Goal: Check status

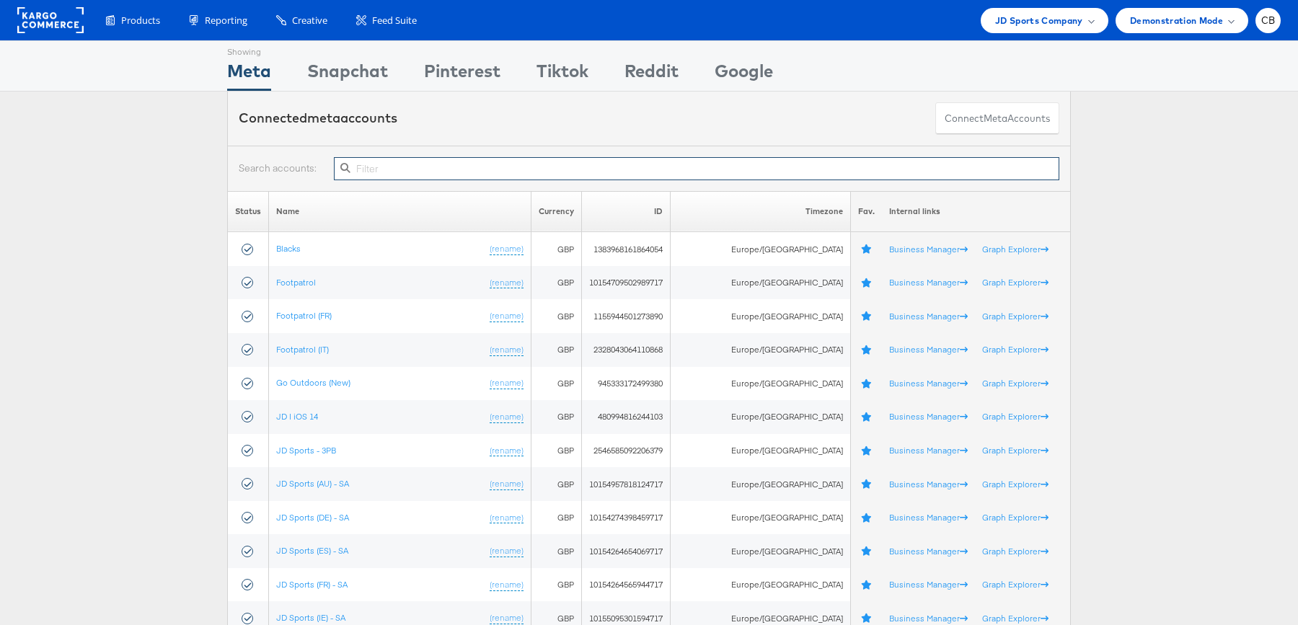
click at [404, 166] on input "text" at bounding box center [696, 168] width 725 height 23
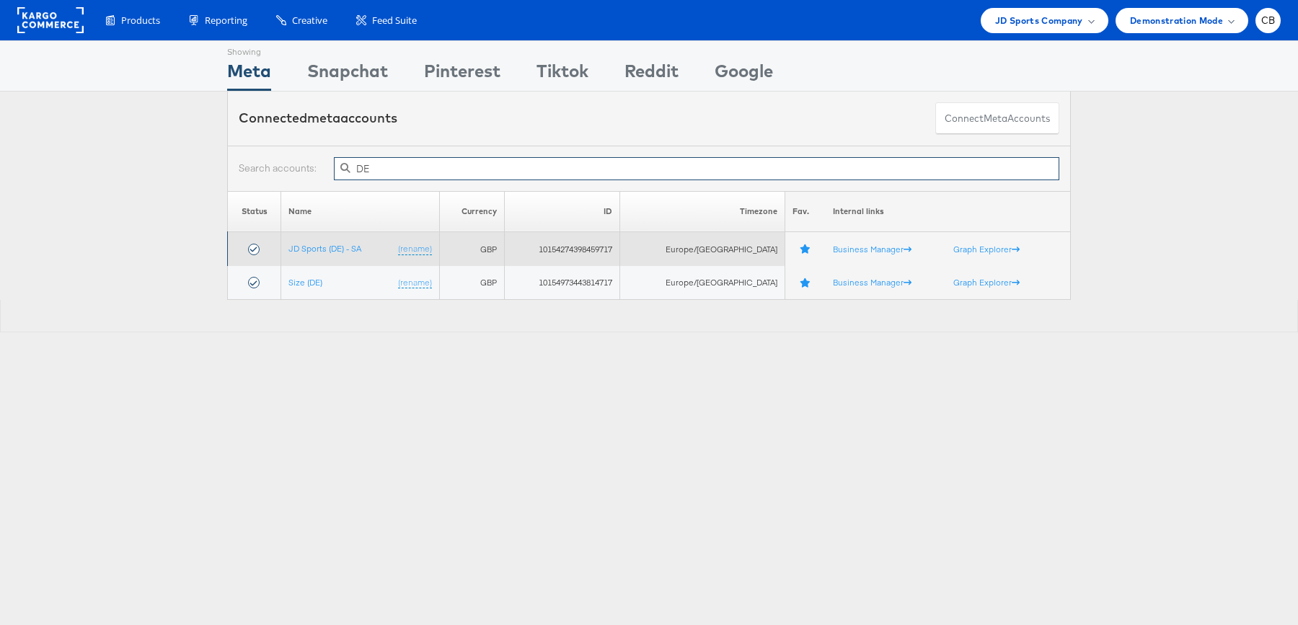
type input "DE"
click at [340, 239] on td "JD Sports (DE) - SA (rename)" at bounding box center [360, 249] width 159 height 34
click at [340, 246] on link "JD Sports (DE) - SA" at bounding box center [324, 248] width 73 height 11
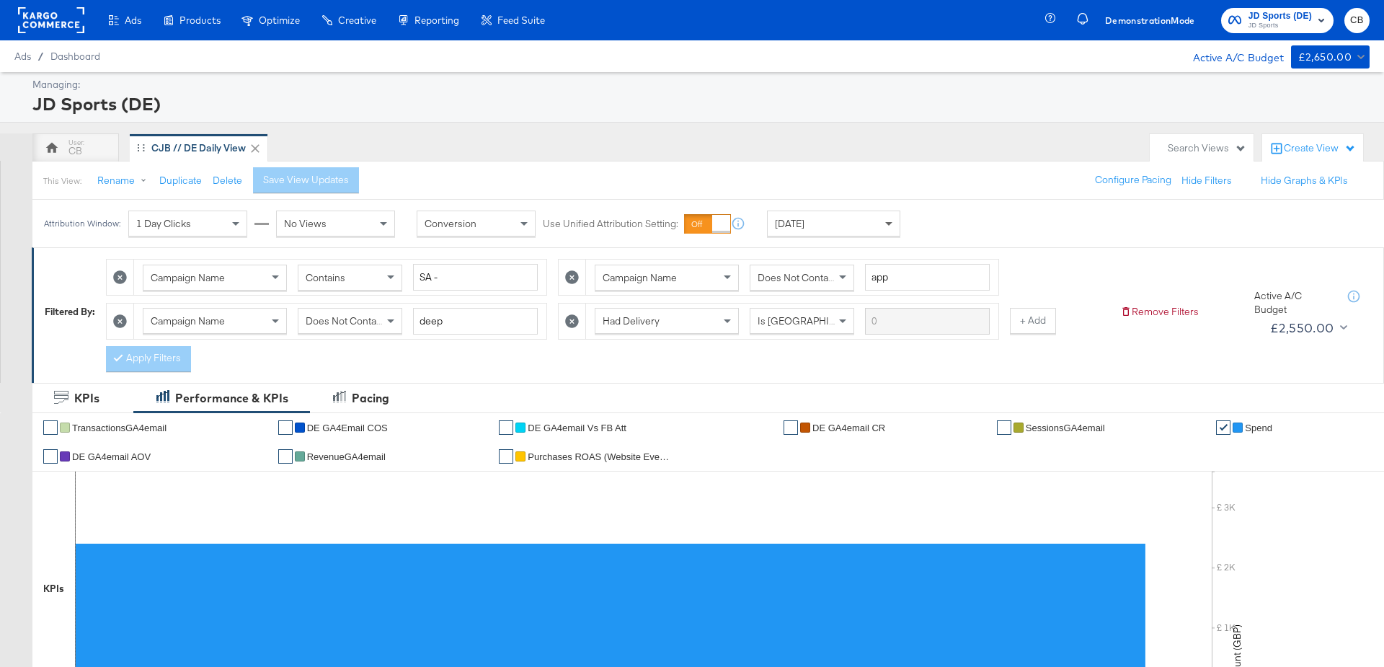
click at [890, 219] on span at bounding box center [891, 223] width 18 height 25
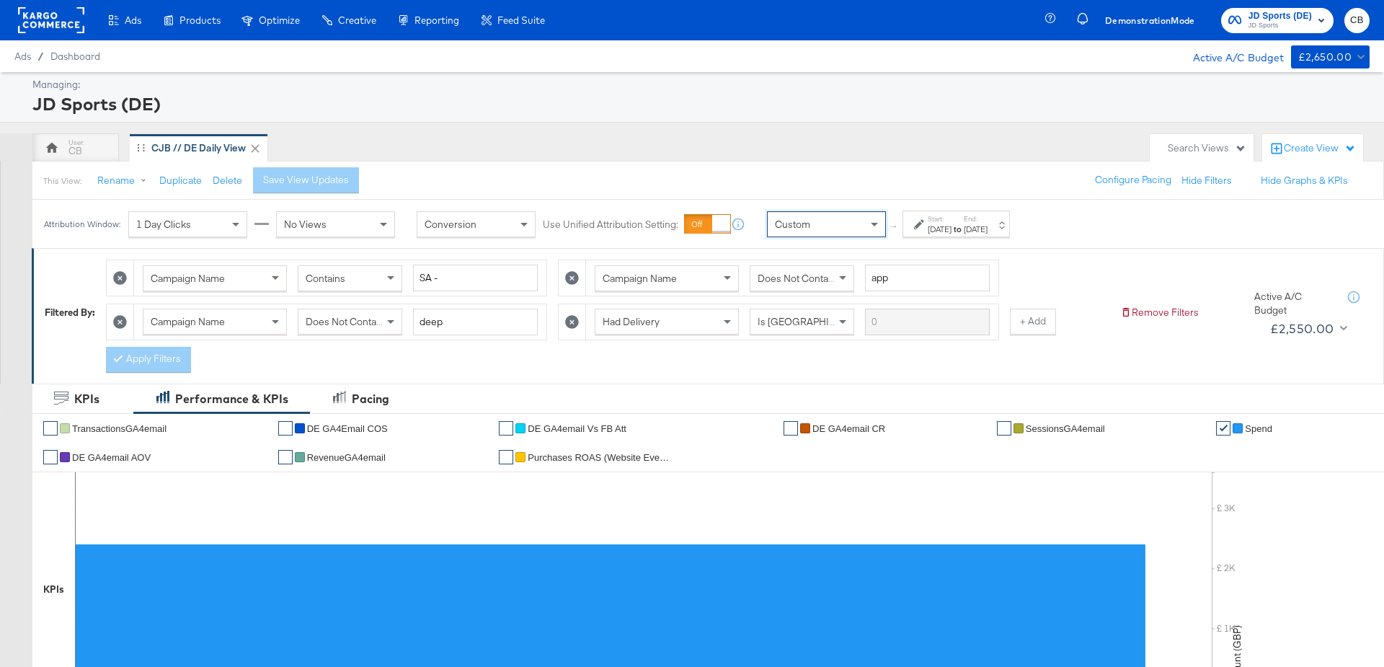
click at [952, 230] on div "Oct 10th 2025" at bounding box center [940, 229] width 24 height 12
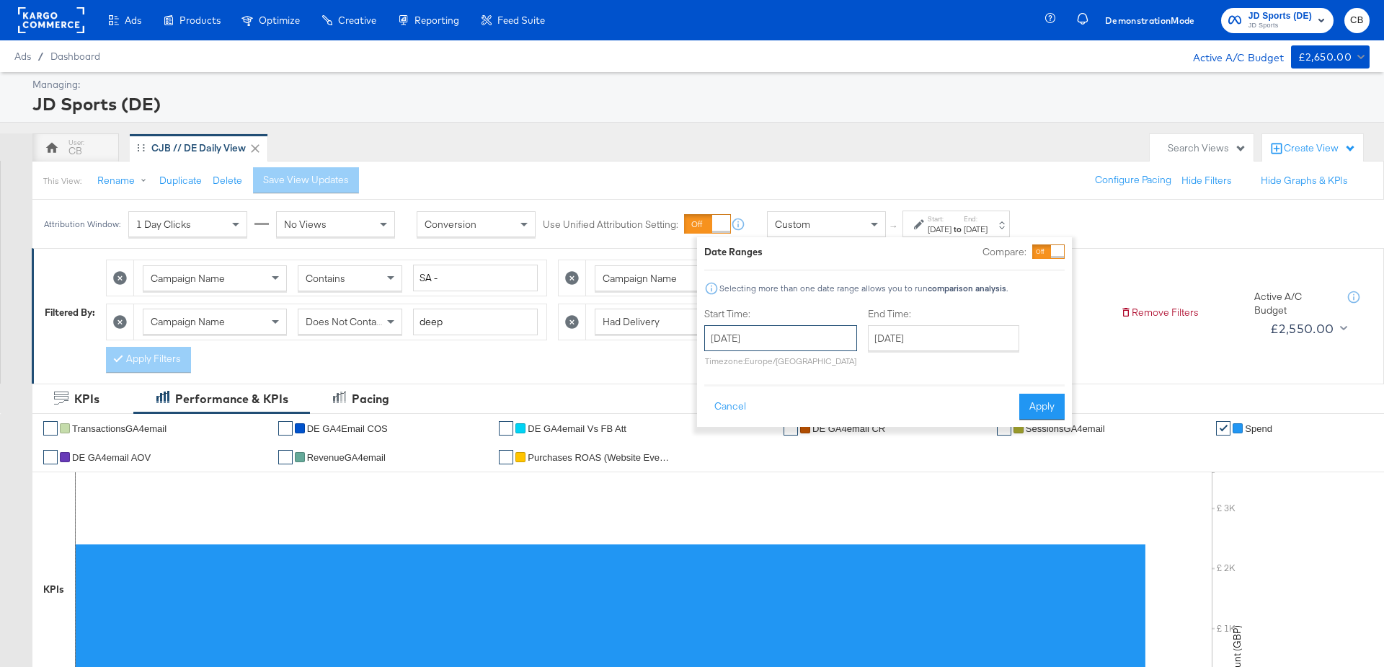
click at [773, 344] on input "October 10th 2025" at bounding box center [780, 338] width 153 height 26
click at [714, 432] on td "5" at bounding box center [721, 431] width 25 height 20
type input "October 5th 2025"
click at [914, 342] on input "October 10th 2025" at bounding box center [939, 338] width 151 height 26
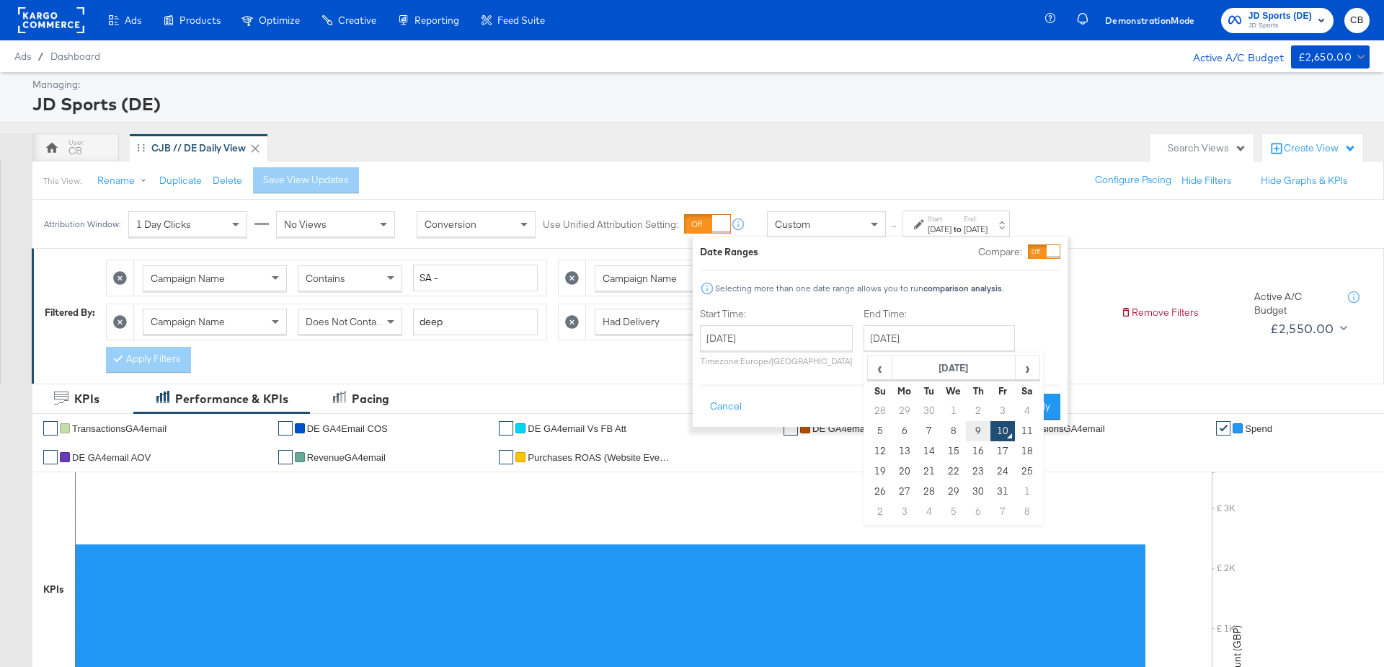
click at [973, 430] on td "9" at bounding box center [978, 431] width 25 height 20
type input "October 9th 2025"
click at [1030, 402] on button "Apply" at bounding box center [1033, 407] width 45 height 26
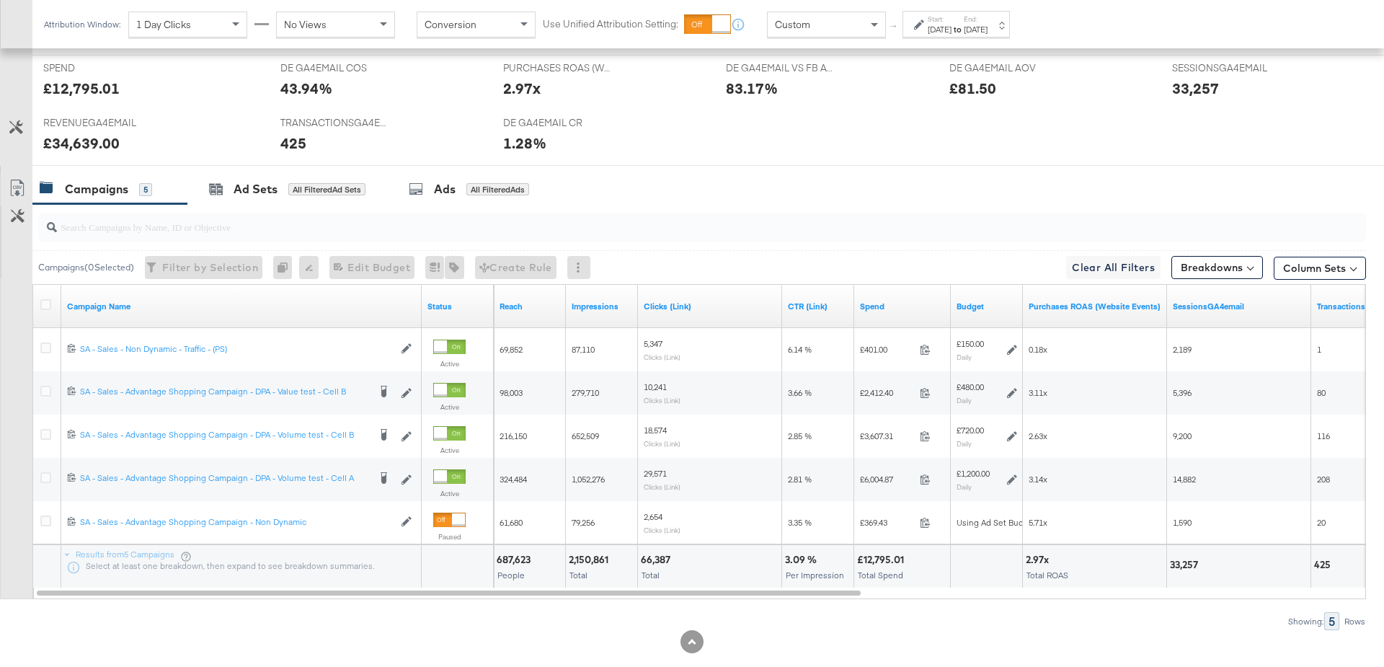
scroll to position [691, 0]
